Goal: Information Seeking & Learning: Learn about a topic

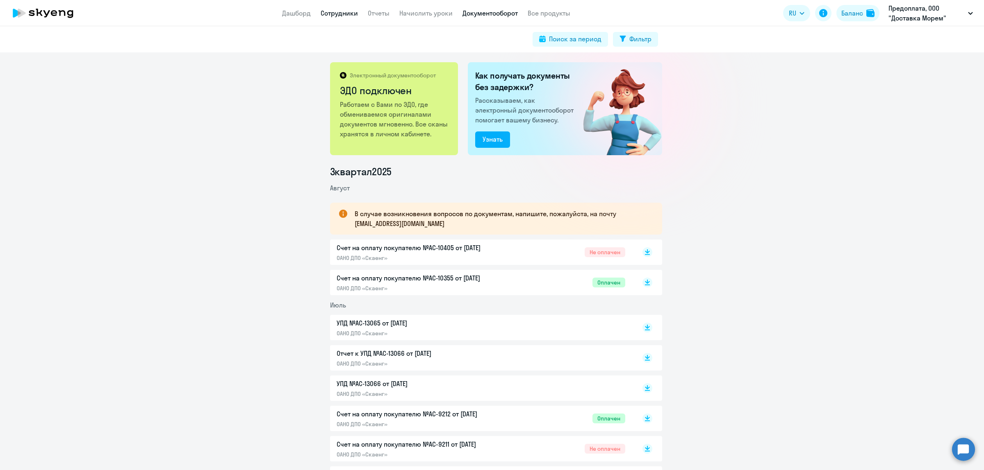
click at [347, 17] on link "Сотрудники" at bounding box center [338, 13] width 37 height 8
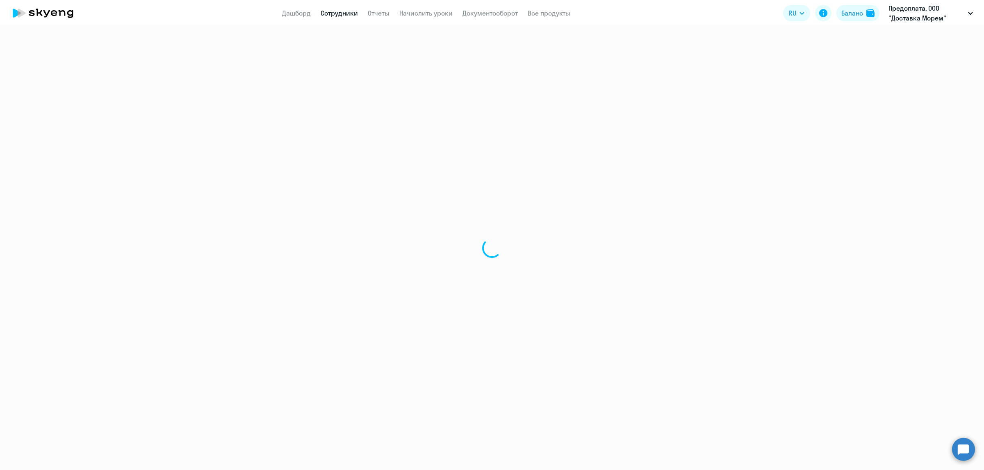
select select "30"
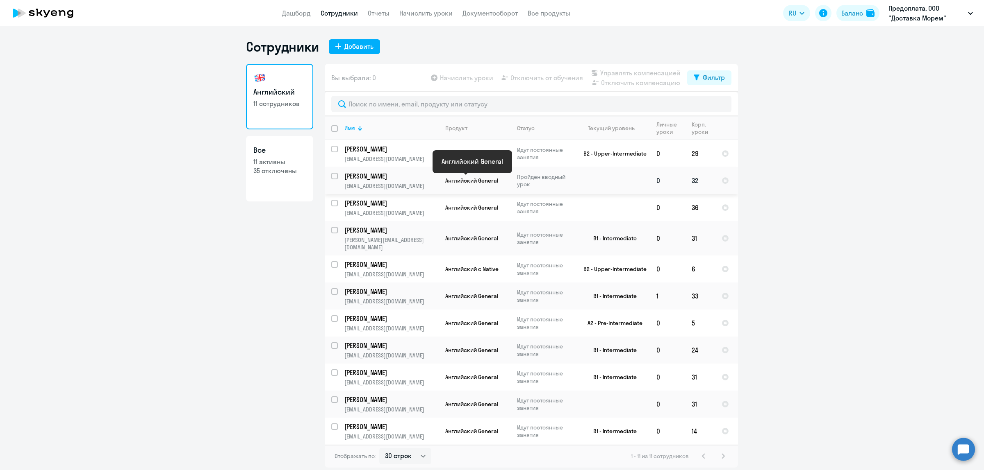
click at [488, 177] on span "Английский General" at bounding box center [471, 180] width 53 height 7
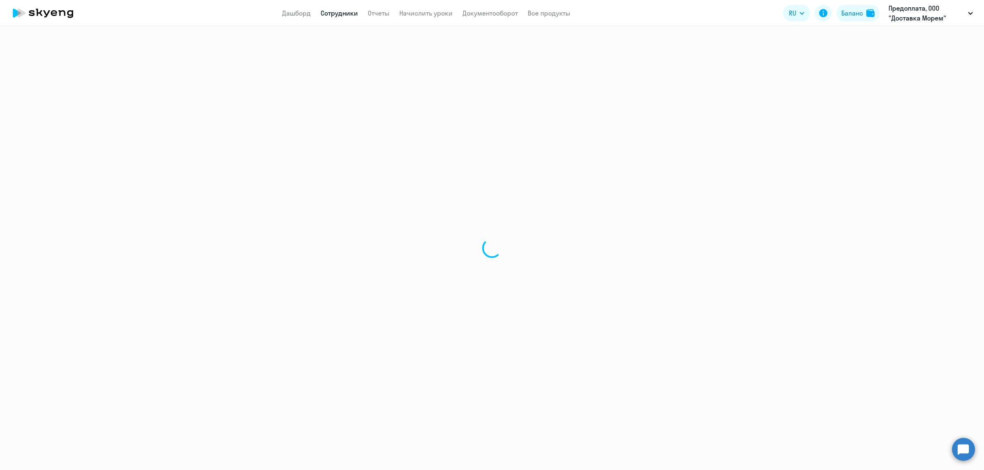
select select "english"
